Goal: Find specific page/section: Find specific page/section

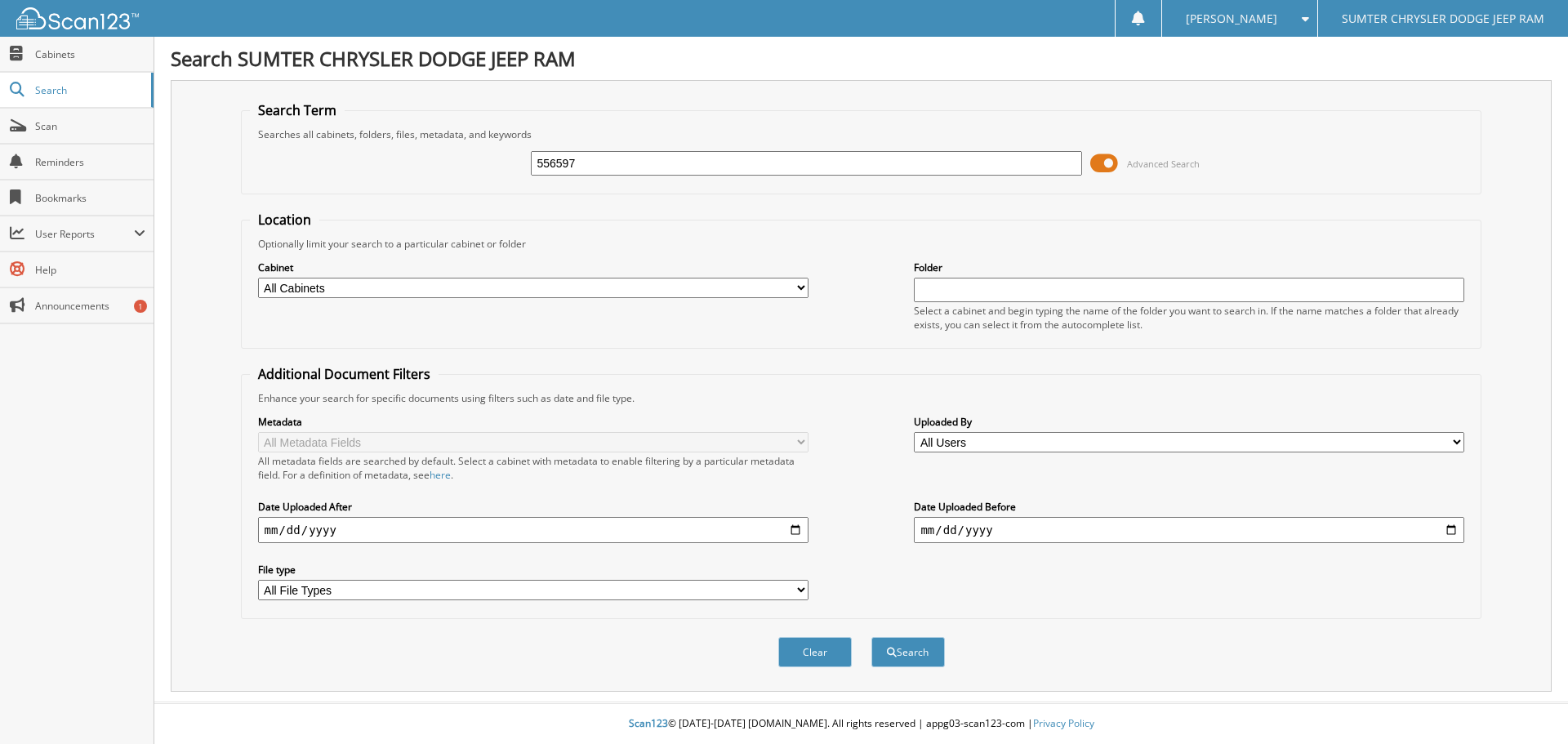
type input "556597"
click at [1112, 160] on span at bounding box center [1105, 164] width 28 height 25
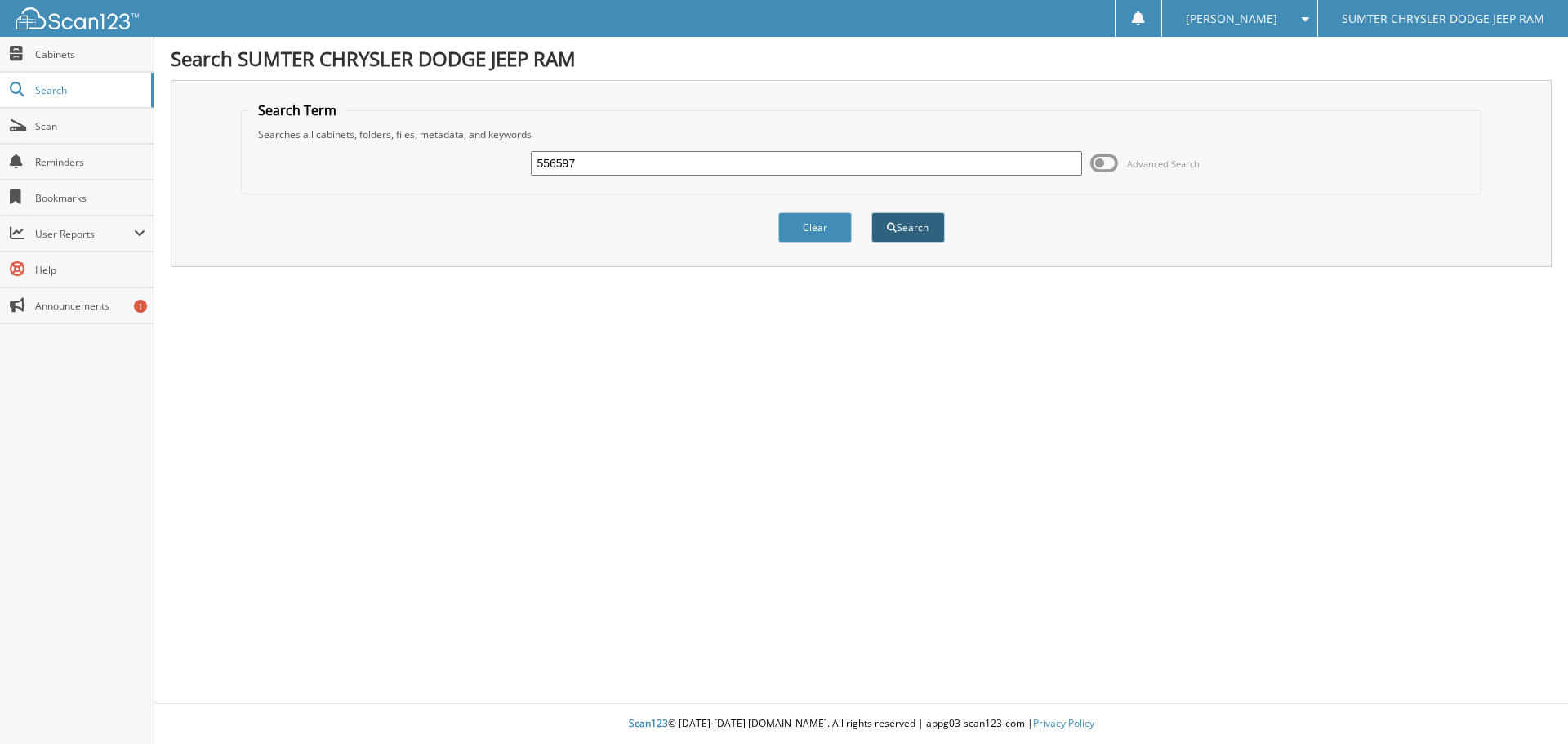
click at [924, 229] on button "Search" at bounding box center [909, 227] width 74 height 30
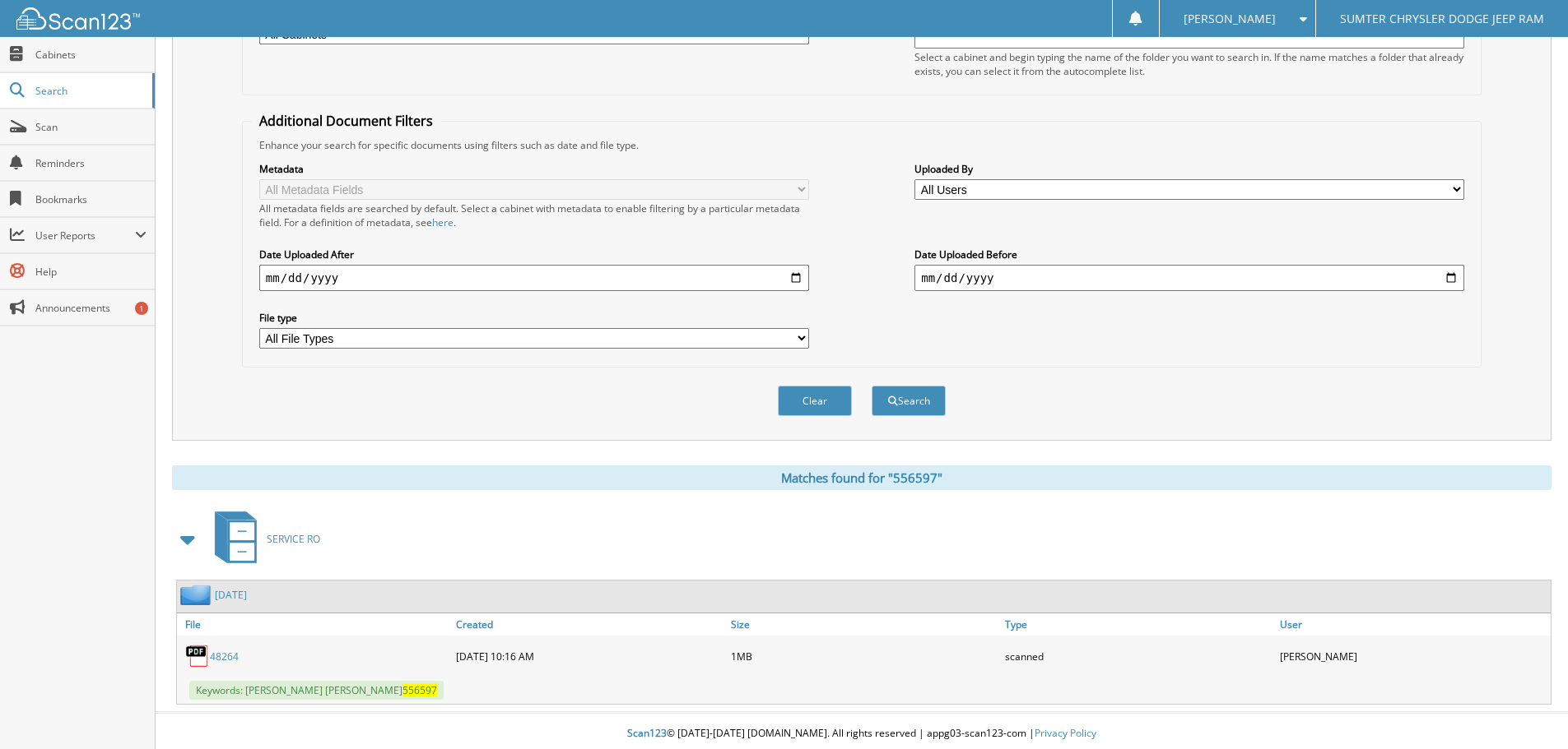
scroll to position [261, 0]
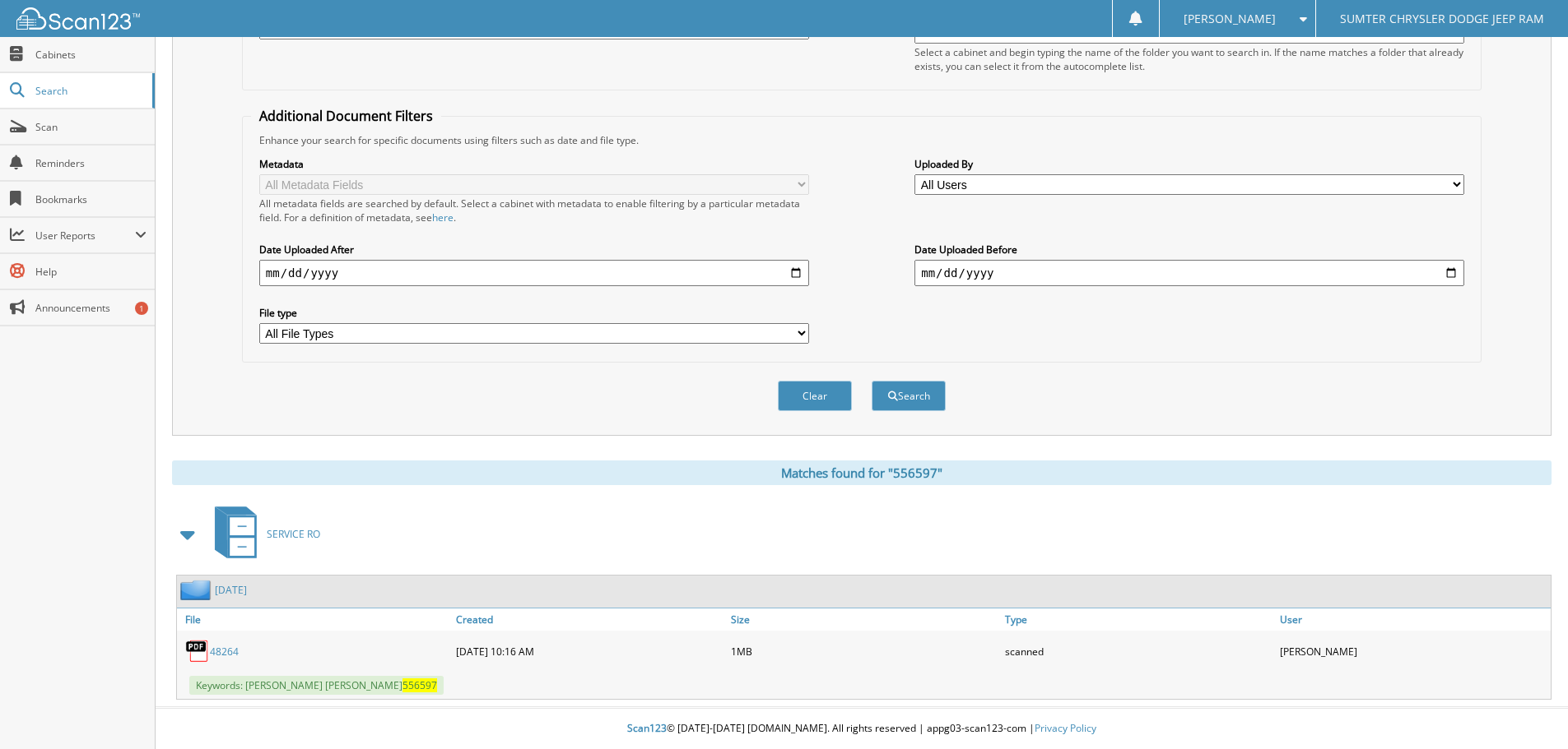
click at [228, 651] on link "48264" at bounding box center [224, 651] width 28 height 14
